Goal: Contribute content

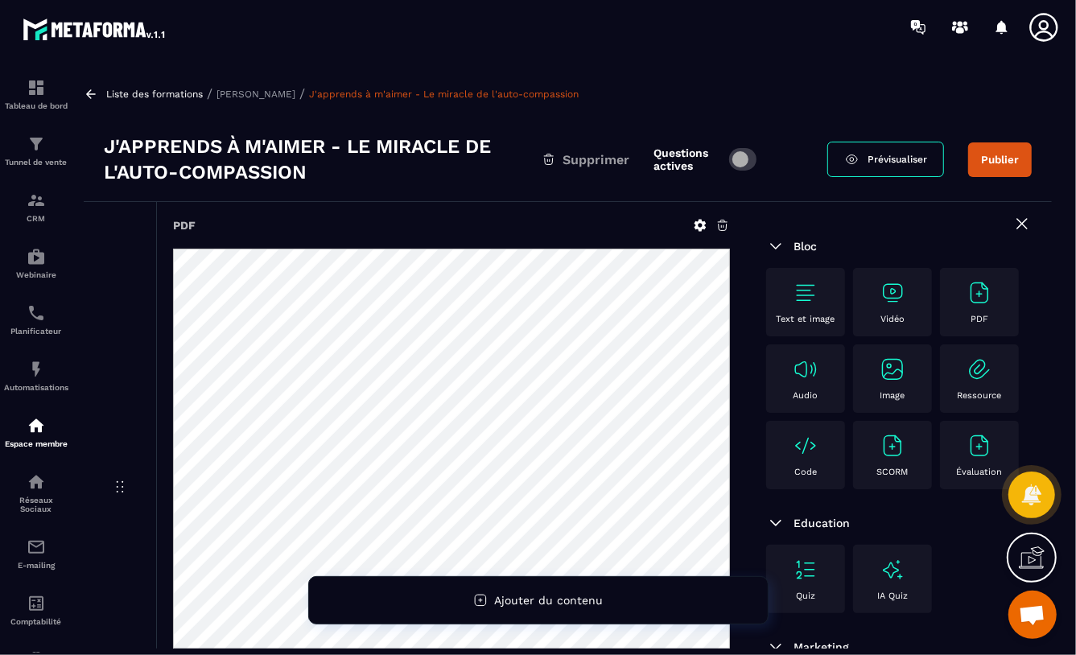
click at [872, 162] on span "Prévisualiser" at bounding box center [898, 159] width 60 height 11
click at [818, 371] on img at bounding box center [806, 370] width 26 height 26
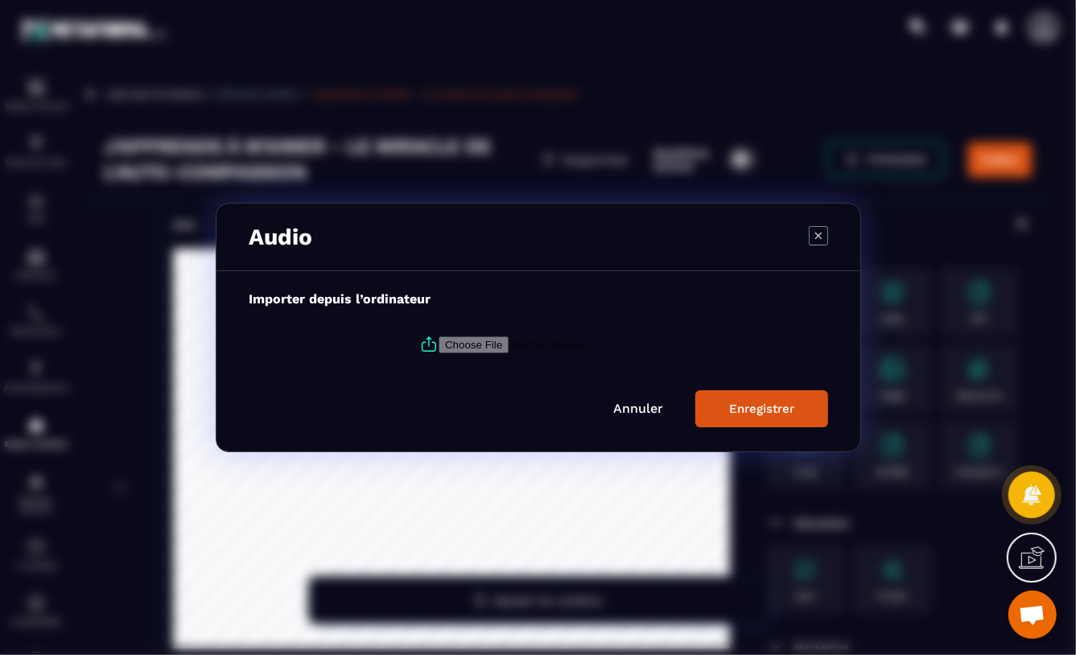
click at [448, 348] on input "Modal window" at bounding box center [548, 344] width 219 height 17
type input "**********"
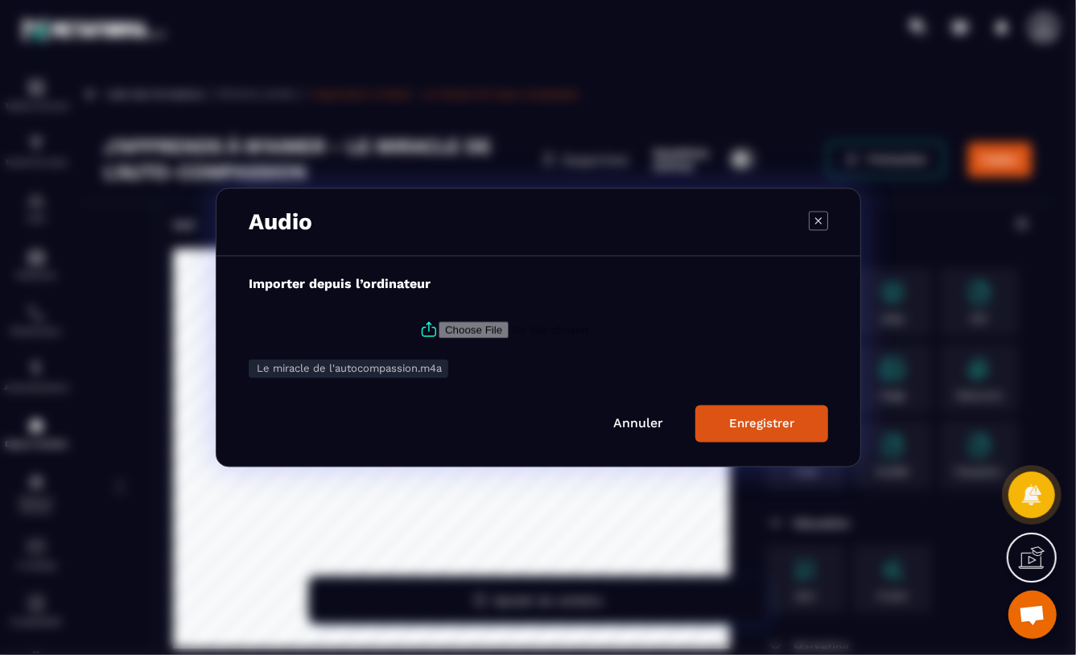
click at [778, 419] on div "Enregistrer" at bounding box center [761, 424] width 65 height 14
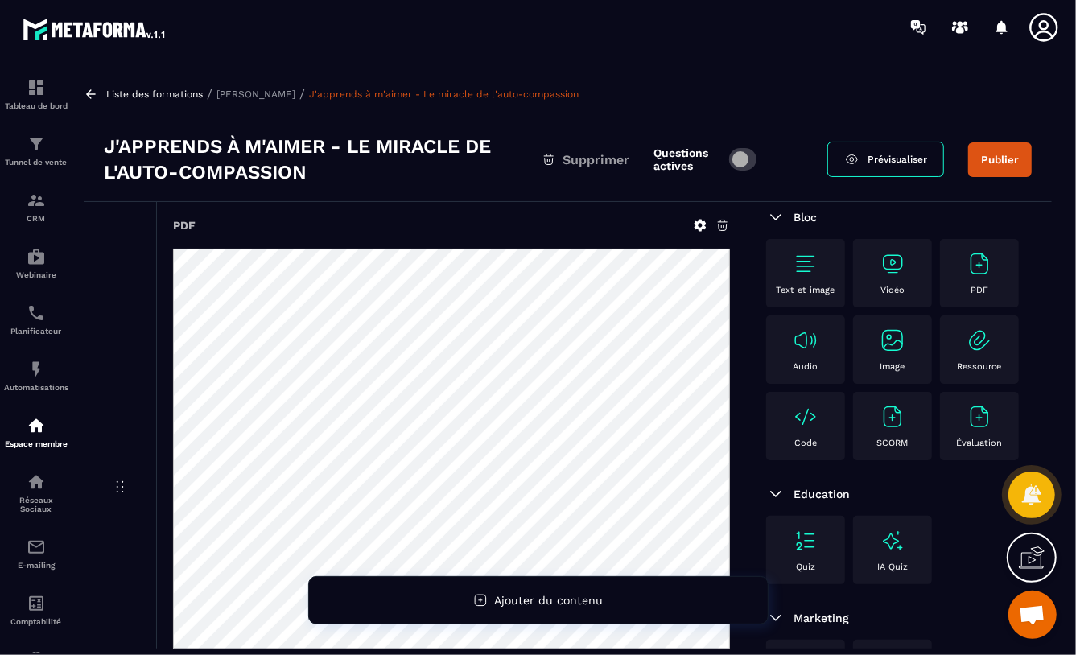
scroll to position [153, 0]
click at [752, 439] on div "Bloc Text et image Vidéo PDF Audio Image Ressource Code SCORM Évaluation Educat…" at bounding box center [899, 462] width 306 height 579
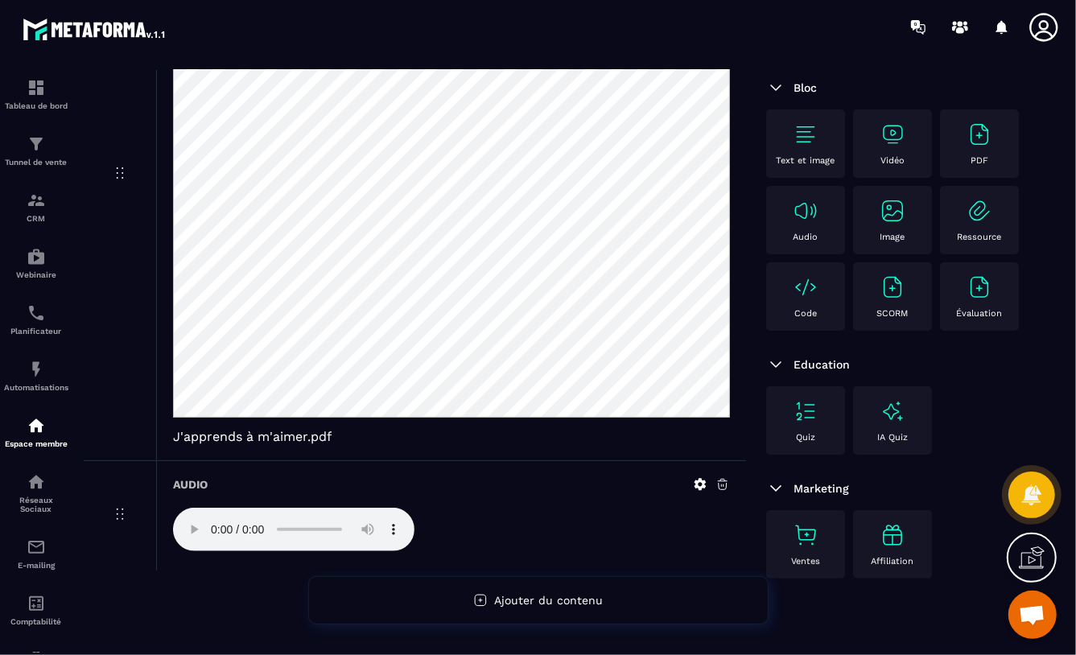
scroll to position [316, 0]
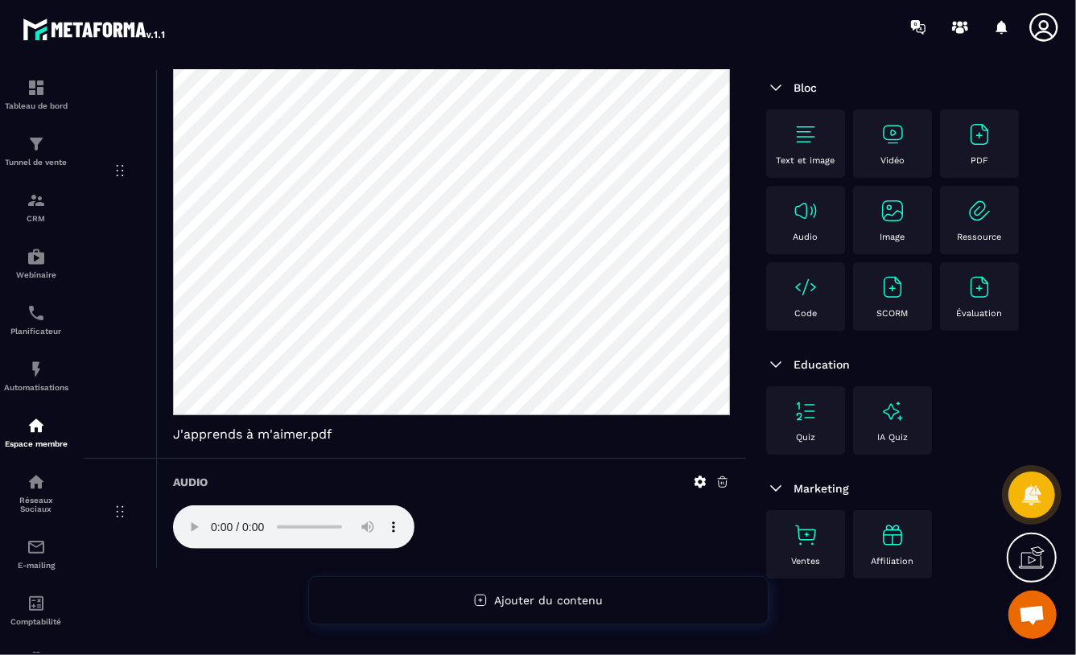
click at [698, 480] on icon at bounding box center [701, 482] width 12 height 12
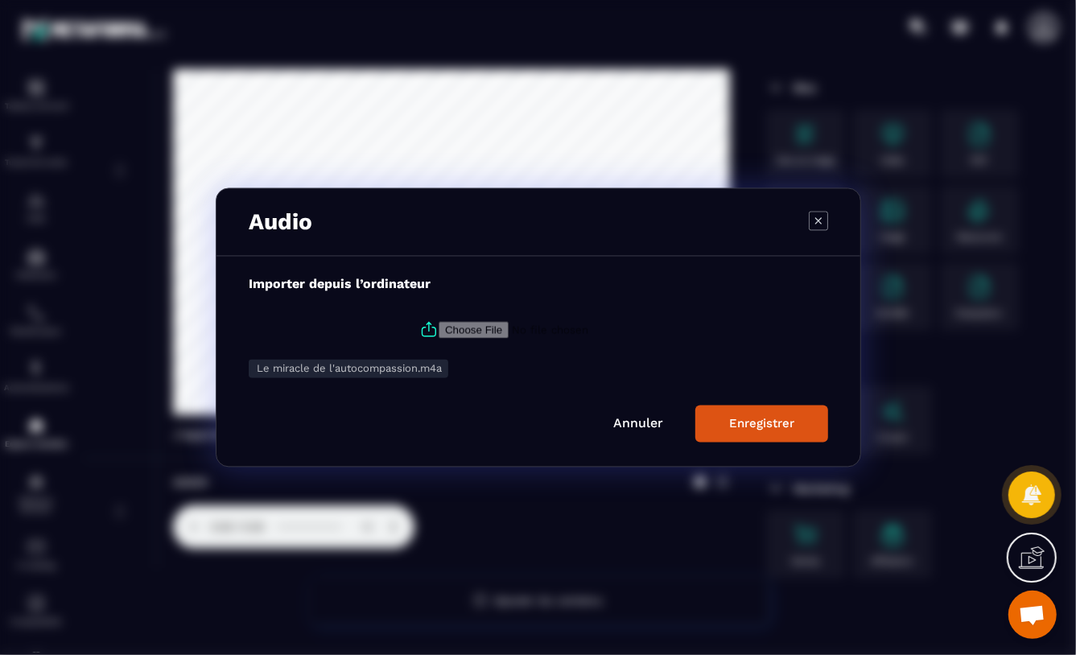
click at [249, 224] on h3 "Audio" at bounding box center [281, 222] width 64 height 27
drag, startPoint x: 249, startPoint y: 224, endPoint x: 335, endPoint y: 224, distance: 86.1
click at [335, 224] on div "Audio" at bounding box center [538, 223] width 644 height 68
click at [817, 218] on icon "Modal window" at bounding box center [818, 220] width 19 height 19
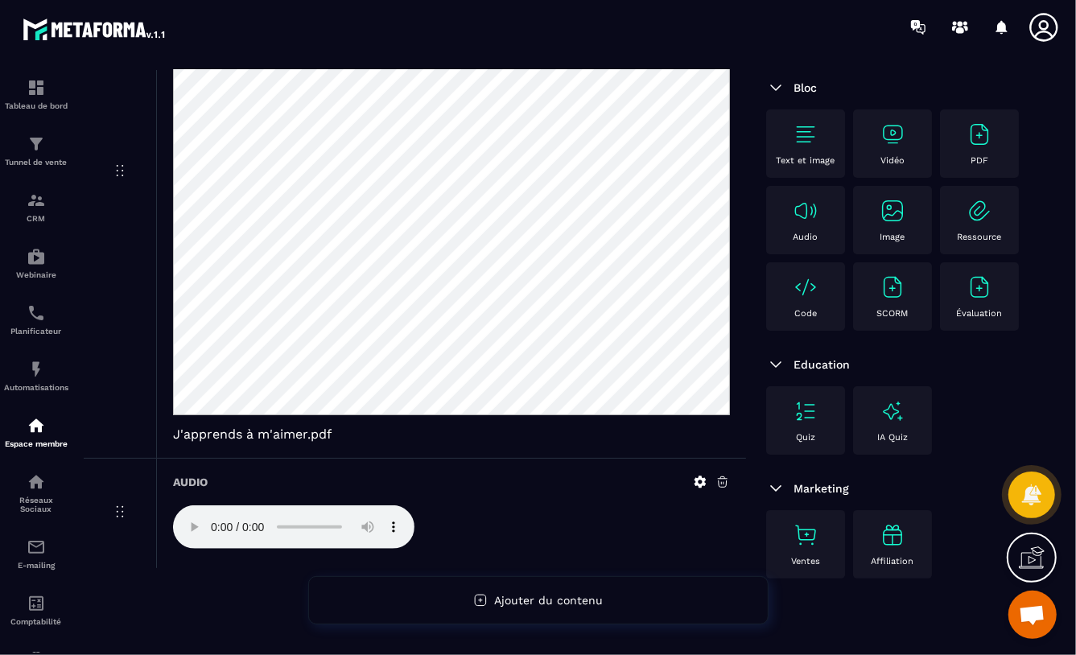
click at [1006, 138] on div "Text et image Vidéo PDF Audio Image Ressource Code SCORM Évaluation" at bounding box center [899, 223] width 266 height 229
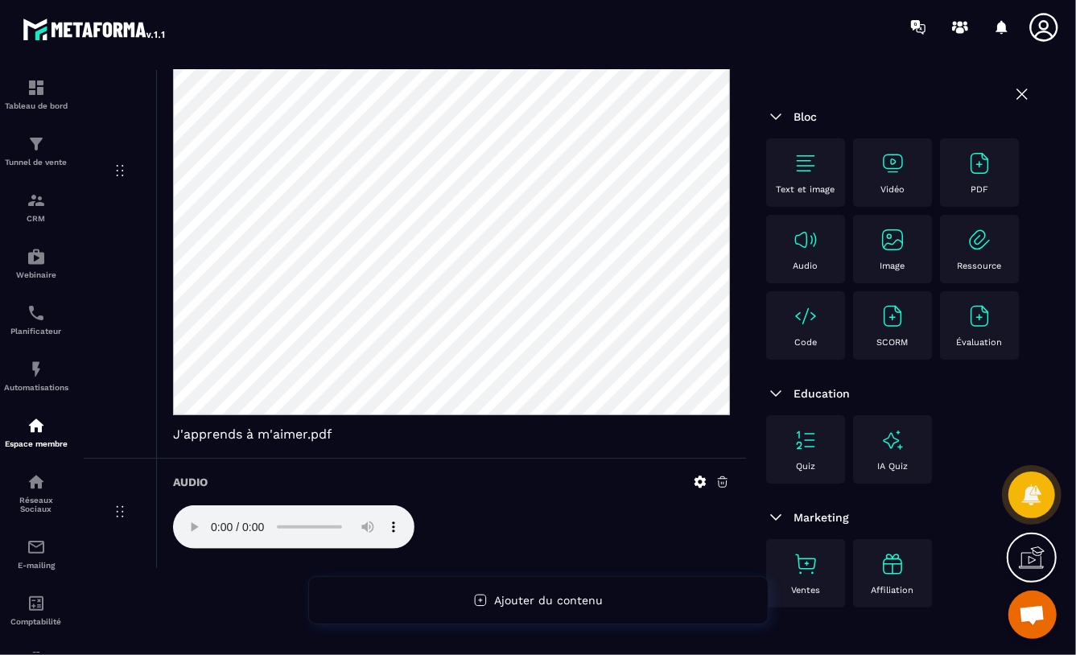
click at [1017, 89] on icon at bounding box center [1022, 94] width 10 height 10
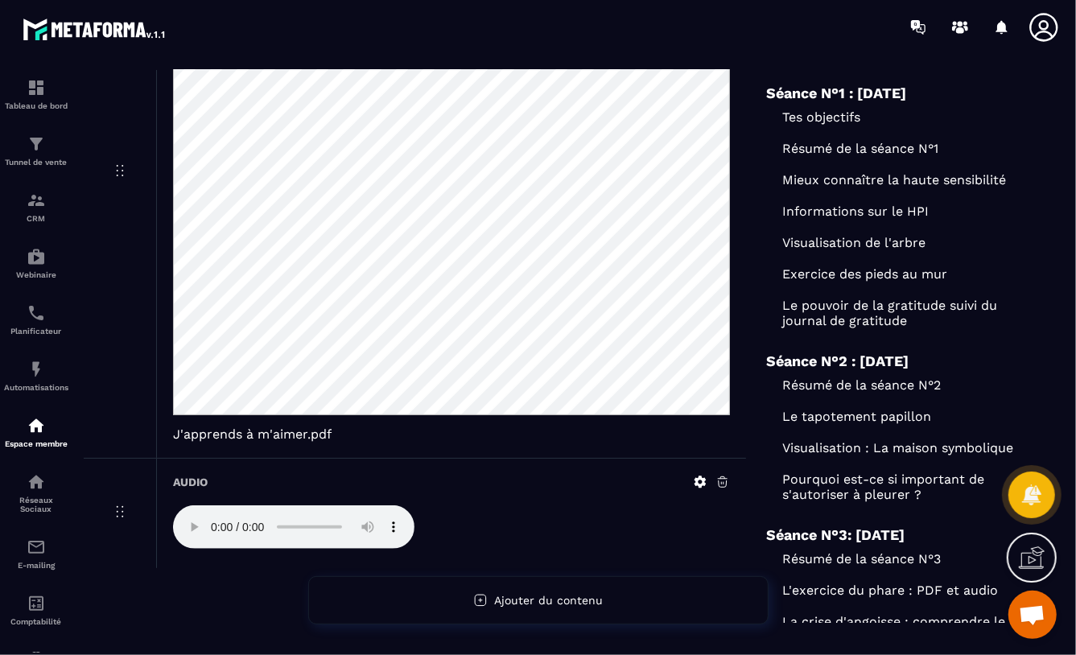
click at [708, 34] on div at bounding box center [632, 27] width 887 height 54
click at [35, 428] on img at bounding box center [36, 425] width 19 height 19
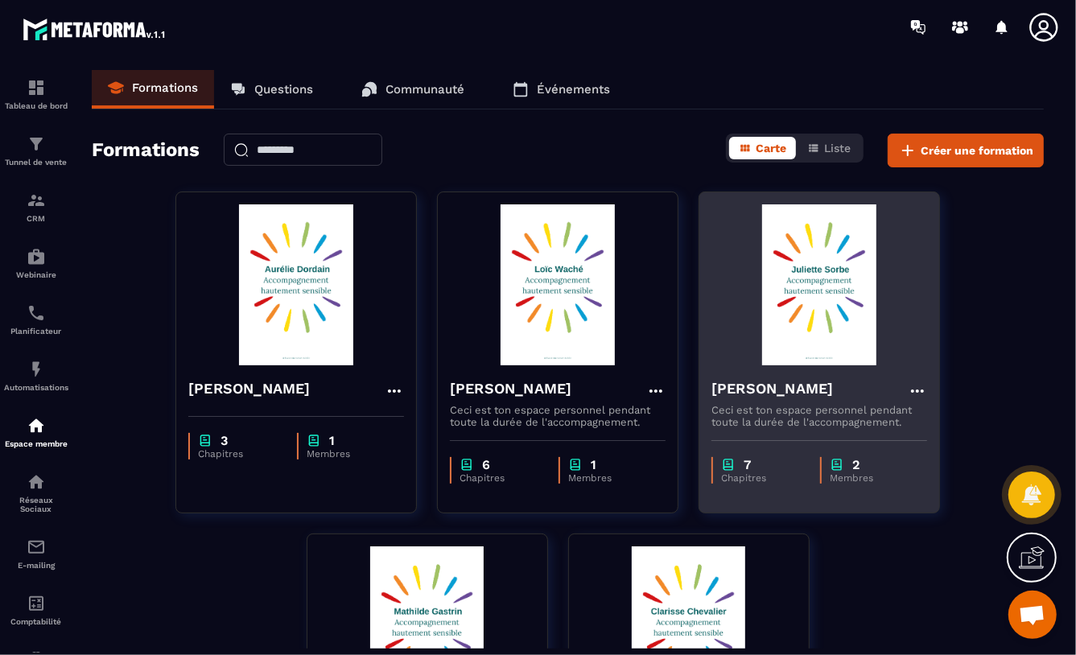
click at [822, 269] on img at bounding box center [819, 284] width 216 height 161
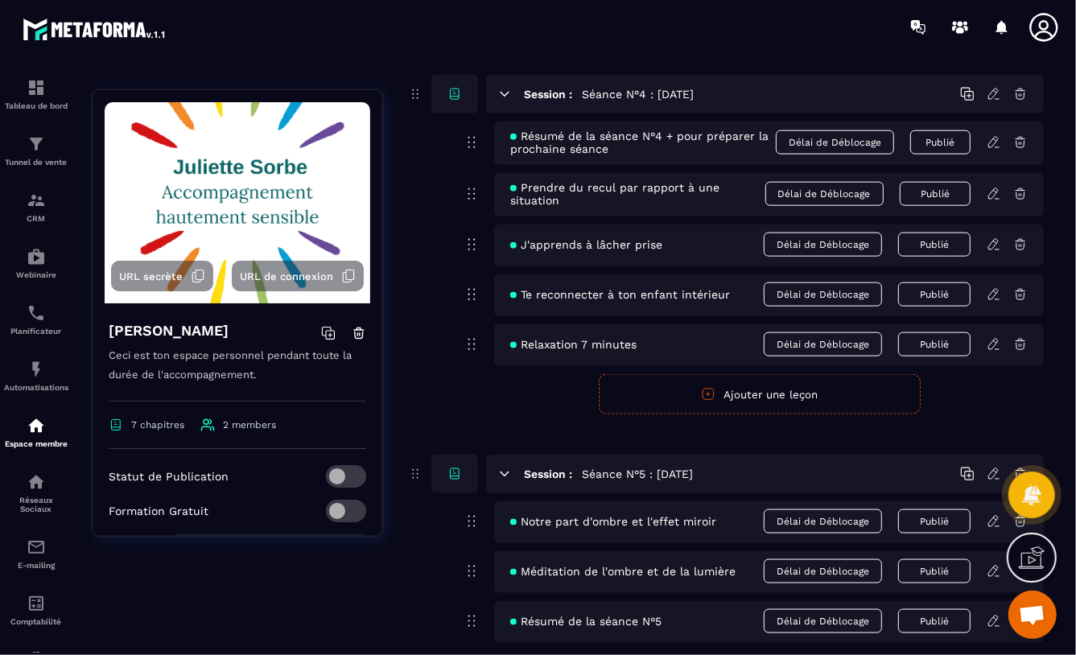
scroll to position [1622, 0]
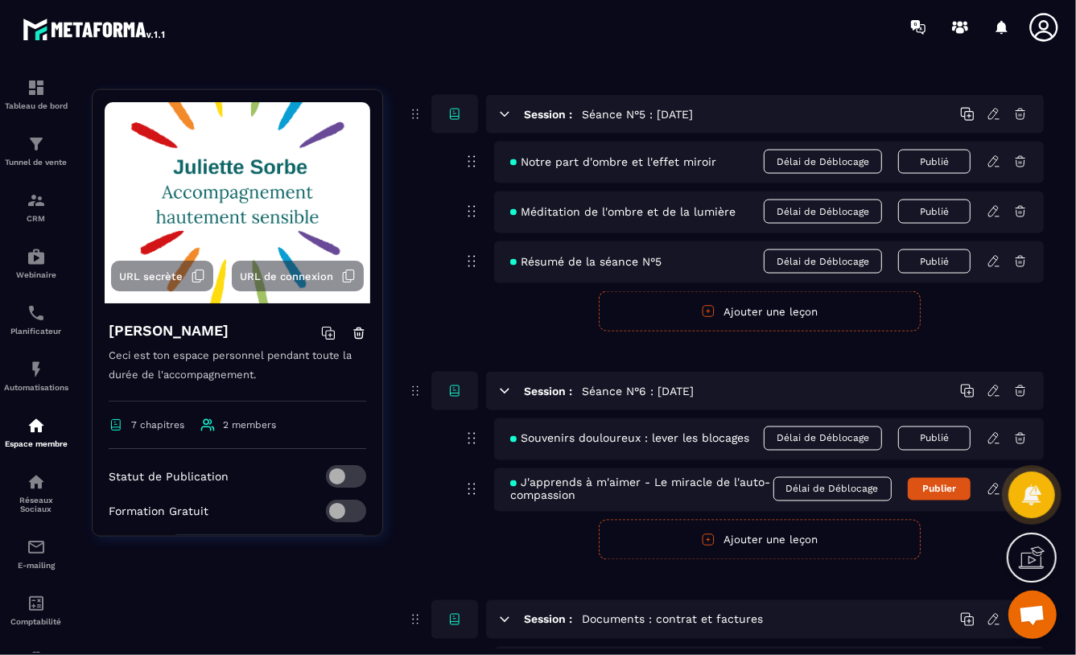
click at [938, 493] on button "Publier" at bounding box center [939, 489] width 63 height 23
